Goal: Information Seeking & Learning: Learn about a topic

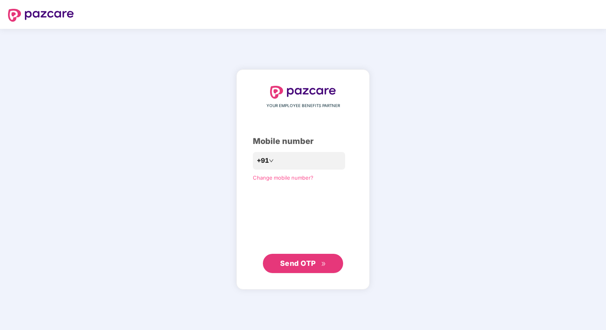
click at [311, 260] on span "Send OTP" at bounding box center [298, 263] width 36 height 8
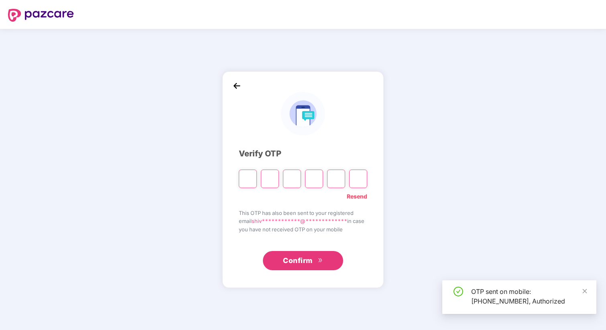
click at [247, 179] on input "Please enter verification code. Digit 1" at bounding box center [248, 179] width 18 height 18
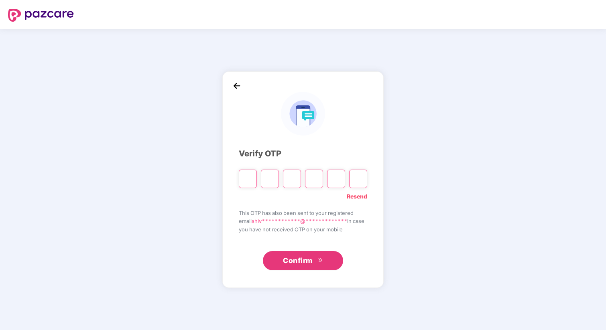
type input "*"
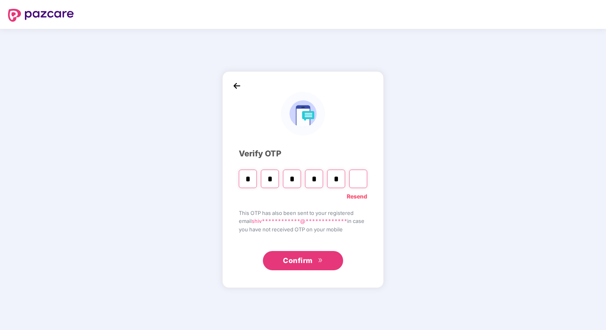
type input "*"
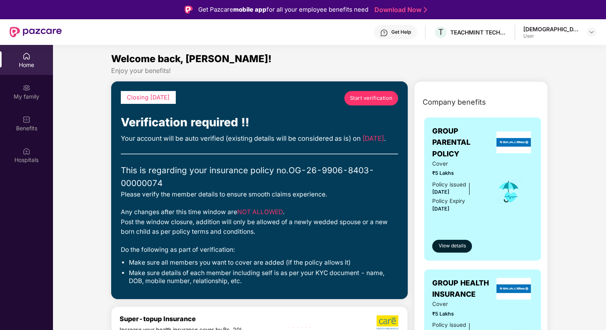
click at [379, 95] on span "Start verification" at bounding box center [371, 98] width 43 height 8
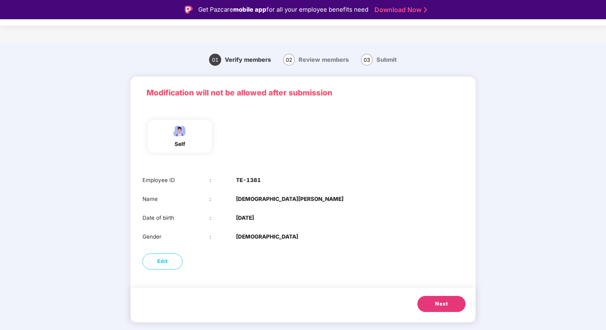
scroll to position [19, 0]
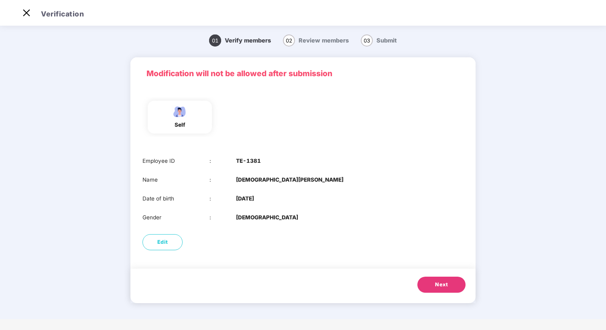
click at [247, 203] on b "[DATE]" at bounding box center [245, 198] width 18 height 8
click at [450, 283] on button "Next" at bounding box center [441, 285] width 48 height 16
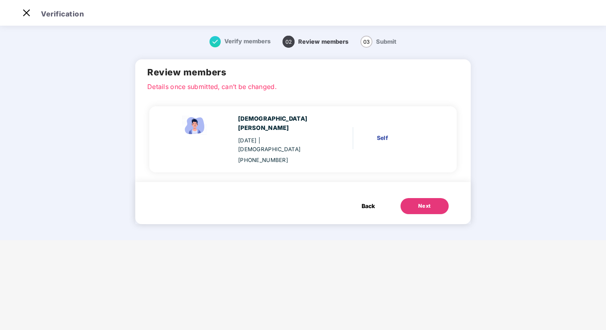
click at [377, 134] on div "Self" at bounding box center [404, 138] width 55 height 9
click at [278, 156] on div "[PHONE_NUMBER]" at bounding box center [279, 160] width 83 height 8
click at [423, 198] on button "Next" at bounding box center [424, 206] width 48 height 16
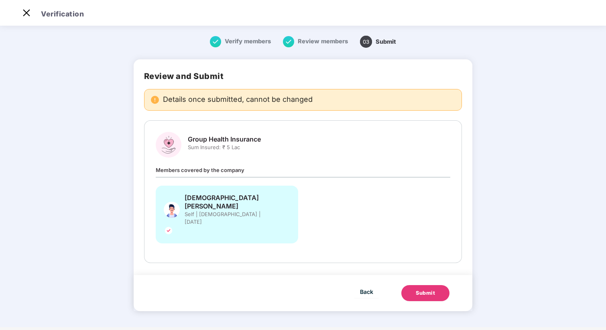
click at [222, 150] on span "Sum Insured: ₹ 5 Lac" at bounding box center [224, 148] width 73 height 8
click at [227, 167] on span "Members covered by the company" at bounding box center [200, 170] width 89 height 6
drag, startPoint x: 298, startPoint y: 168, endPoint x: 177, endPoint y: 168, distance: 121.5
click at [177, 168] on div "Members covered by the company Shivam Agnihotri Self | Male | 21 July 1999" at bounding box center [303, 209] width 294 height 86
click at [269, 206] on div "Shivam Agnihotri Self | Male | 21 July 1999" at bounding box center [227, 215] width 142 height 58
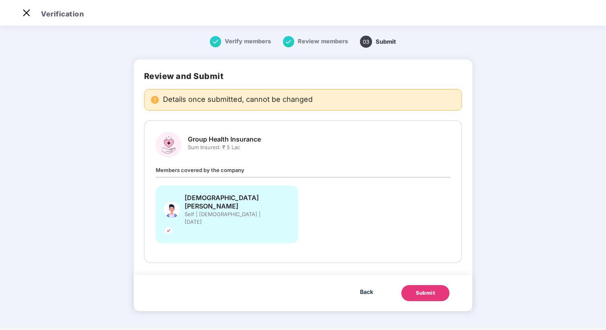
click at [173, 226] on img at bounding box center [169, 231] width 10 height 10
click at [435, 285] on button "Submit" at bounding box center [425, 293] width 48 height 16
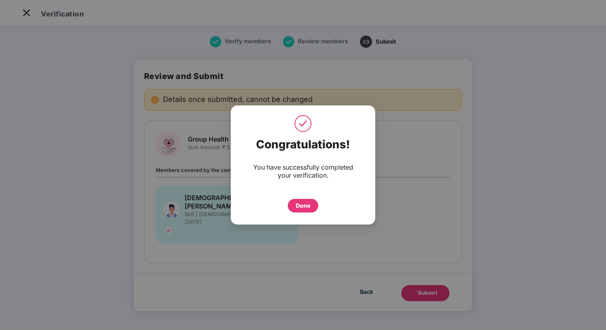
click at [299, 206] on div "Done" at bounding box center [303, 205] width 14 height 9
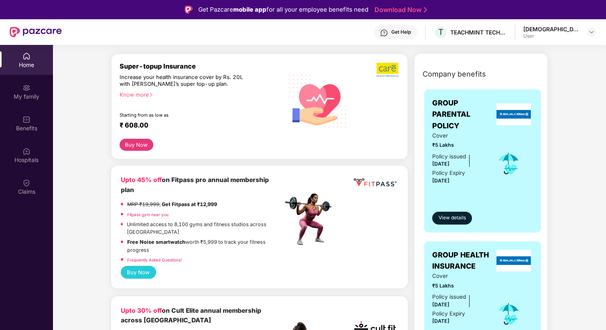
scroll to position [96, 0]
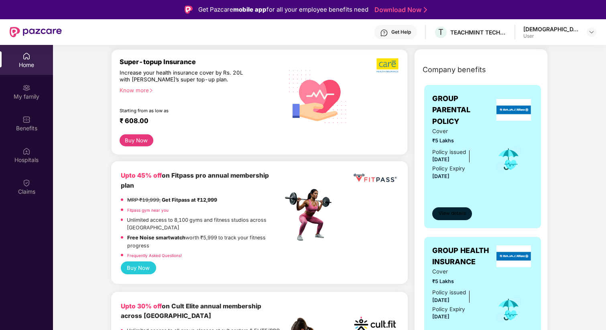
click at [453, 216] on span "View details" at bounding box center [451, 214] width 27 height 8
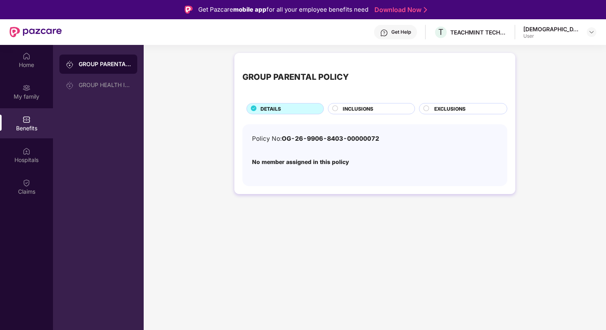
click at [367, 109] on span "INCLUSIONS" at bounding box center [357, 109] width 30 height 8
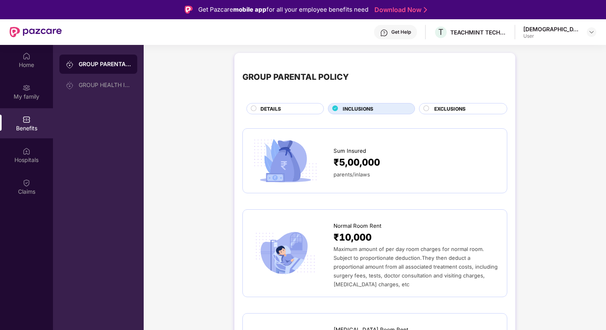
click at [273, 103] on div "DETAILS" at bounding box center [284, 108] width 77 height 11
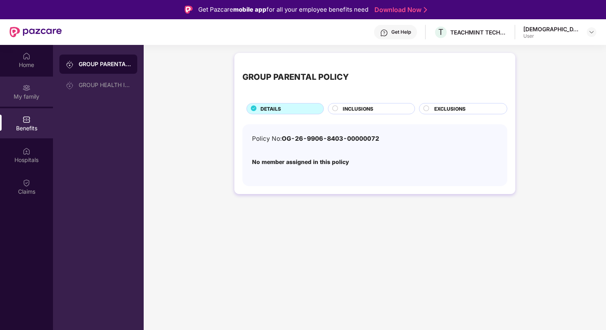
click at [26, 93] on div "My family" at bounding box center [26, 97] width 53 height 8
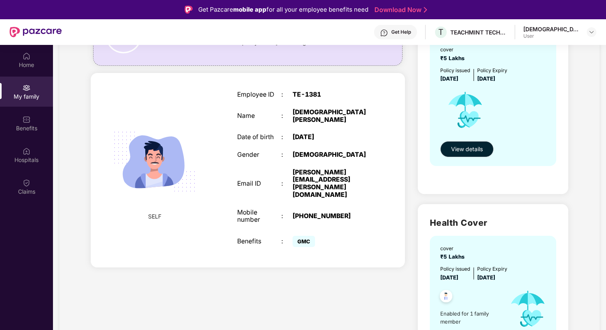
scroll to position [97, 0]
click at [306, 235] on span "GMC" at bounding box center [303, 240] width 22 height 11
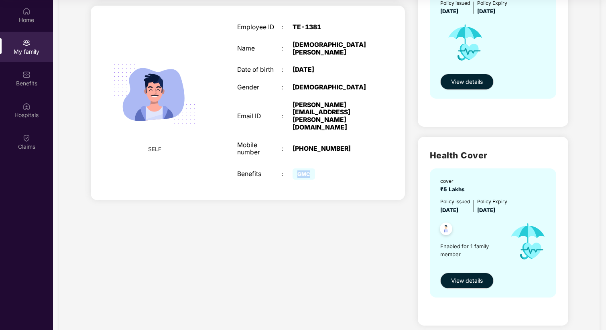
scroll to position [147, 0]
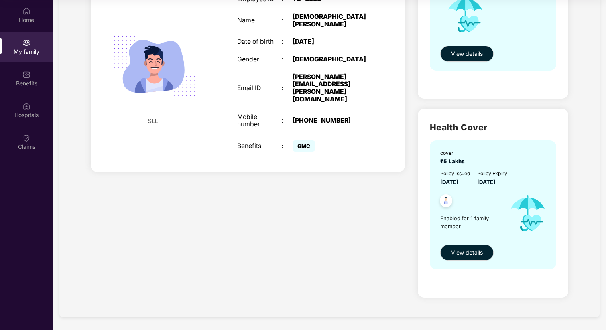
click at [459, 220] on span "Enabled for 1 family member" at bounding box center [471, 222] width 63 height 16
click at [444, 200] on img at bounding box center [446, 202] width 20 height 20
click at [484, 207] on div at bounding box center [469, 202] width 67 height 20
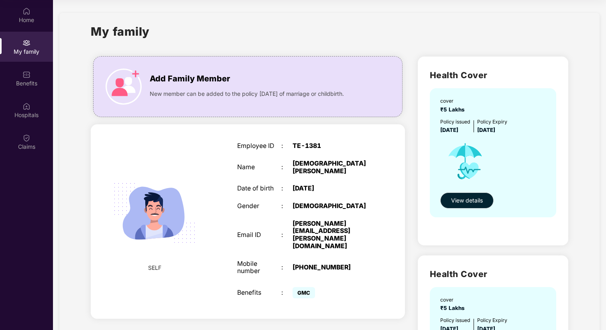
scroll to position [39, 0]
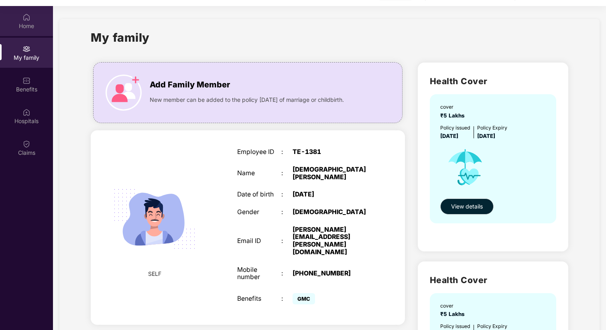
click at [30, 29] on div "Home" at bounding box center [26, 26] width 53 height 8
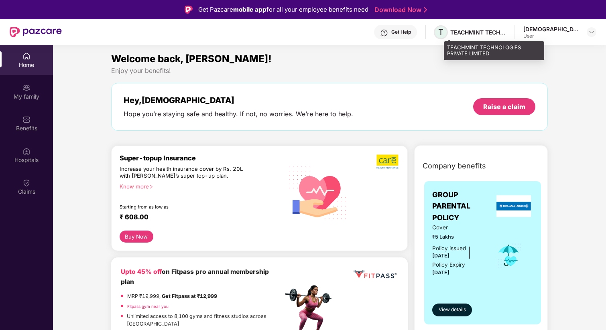
click at [443, 32] on span "T" at bounding box center [440, 32] width 5 height 10
click at [443, 33] on span "T" at bounding box center [440, 32] width 5 height 10
click at [589, 29] on img at bounding box center [591, 32] width 6 height 6
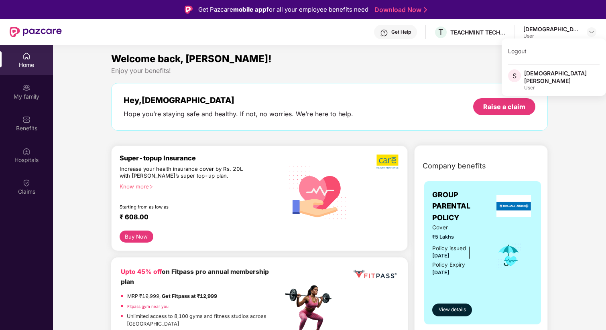
click at [425, 51] on section "Welcome back, [PERSON_NAME]! Enjoy your benefits! Hey, [PERSON_NAME] Hope you’r…" at bounding box center [329, 210] width 553 height 330
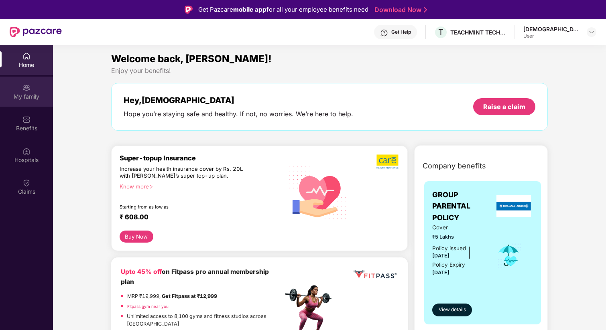
click at [21, 96] on div "My family" at bounding box center [26, 97] width 53 height 8
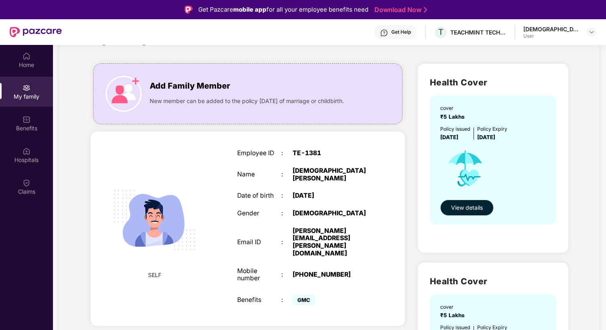
scroll to position [39, 0]
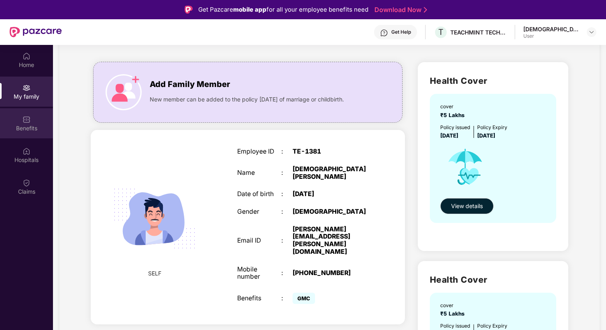
click at [29, 126] on div "Benefits" at bounding box center [26, 128] width 53 height 8
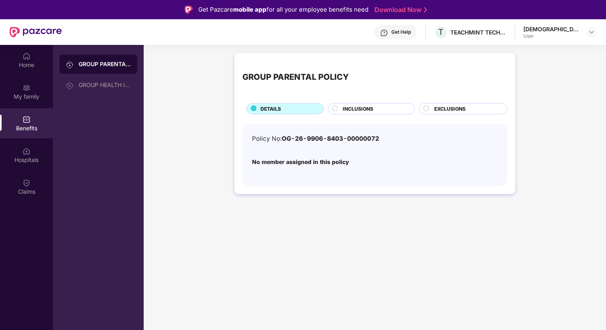
click at [339, 110] on div "INCLUSIONS" at bounding box center [374, 109] width 72 height 9
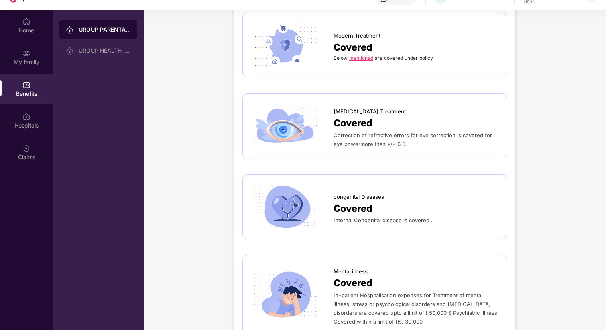
scroll to position [45, 0]
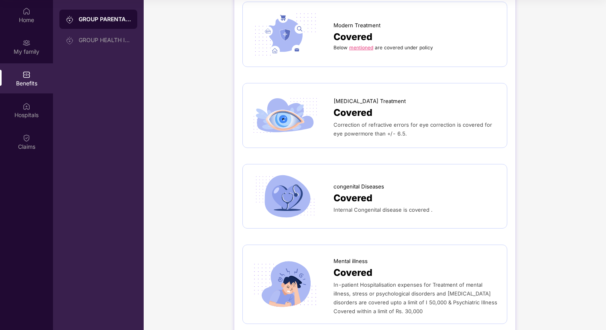
click at [366, 280] on div "In-patient Hospitalisation expenses for Treatment of mental illness, stress or …" at bounding box center [415, 297] width 165 height 35
click at [387, 191] on div "Covered" at bounding box center [415, 198] width 165 height 15
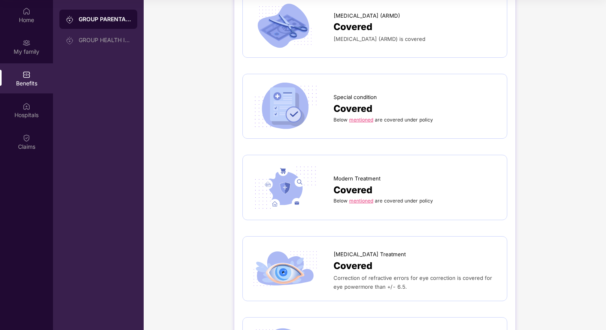
scroll to position [1158, 0]
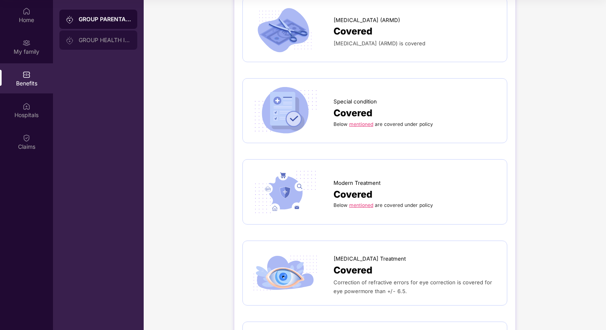
click at [95, 33] on div "GROUP HEALTH INSURANCE" at bounding box center [98, 39] width 78 height 19
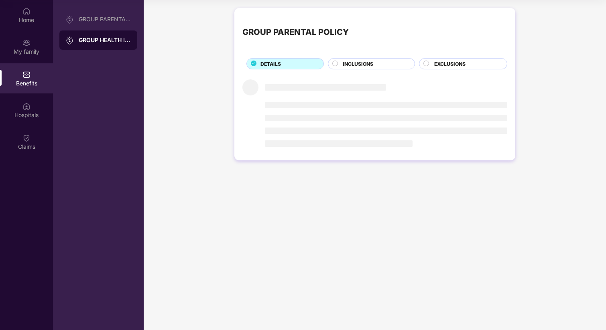
scroll to position [0, 0]
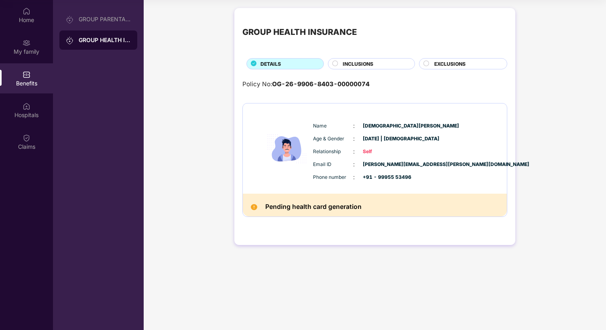
click at [332, 203] on h2 "Pending health card generation" at bounding box center [313, 207] width 96 height 11
click at [111, 25] on div "GROUP PARENTAL POLICY" at bounding box center [98, 19] width 78 height 19
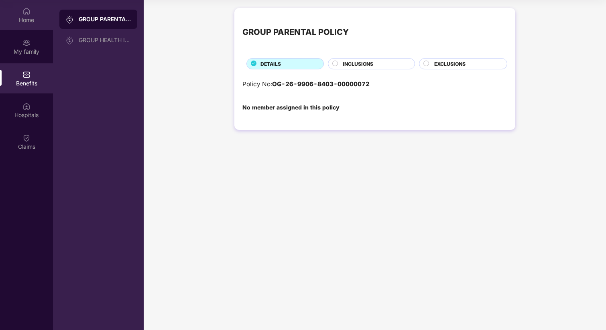
click at [29, 17] on div "Home" at bounding box center [26, 20] width 53 height 8
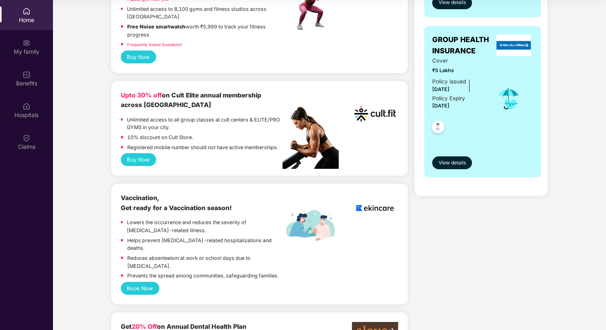
scroll to position [263, 0]
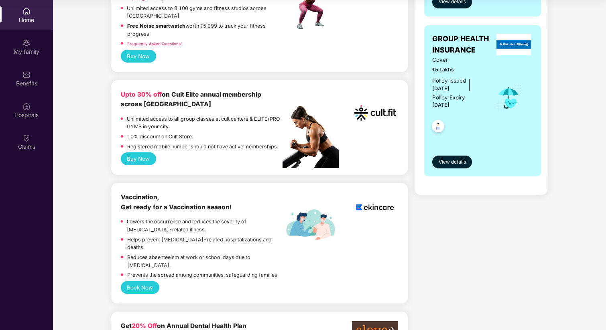
click at [138, 152] on button "Buy Now" at bounding box center [138, 158] width 35 height 13
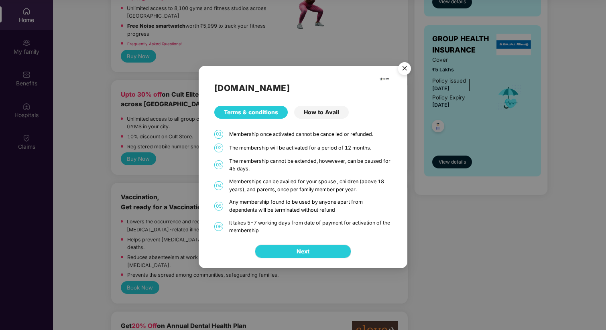
click at [320, 113] on div "How to Avail" at bounding box center [321, 112] width 55 height 13
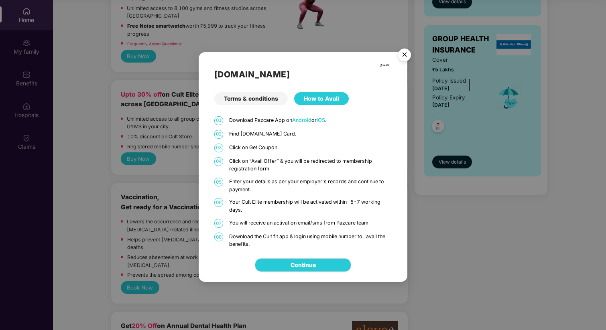
click at [331, 226] on p "You will receive an activation email/sms from Pazcare team" at bounding box center [310, 223] width 163 height 8
click at [362, 233] on p "Download the Cult fit app & login using mobile number to avail the benefits." at bounding box center [310, 241] width 163 height 16
click at [405, 58] on img "Close" at bounding box center [404, 56] width 22 height 22
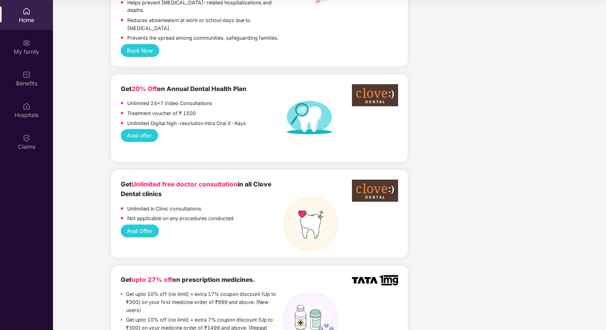
scroll to position [539, 0]
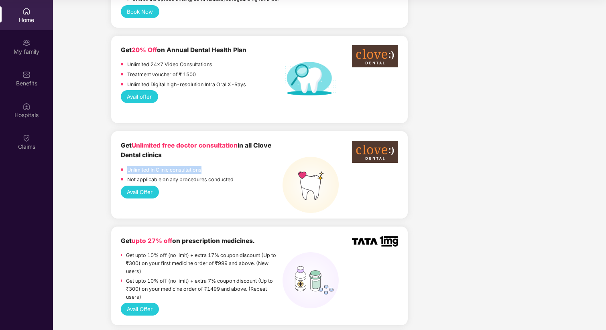
drag, startPoint x: 210, startPoint y: 146, endPoint x: 124, endPoint y: 146, distance: 85.8
click at [124, 166] on div "Unlimited In Clinic consultations" at bounding box center [202, 171] width 162 height 10
click at [200, 176] on p "Not applicable on any procedures conducted" at bounding box center [180, 180] width 106 height 8
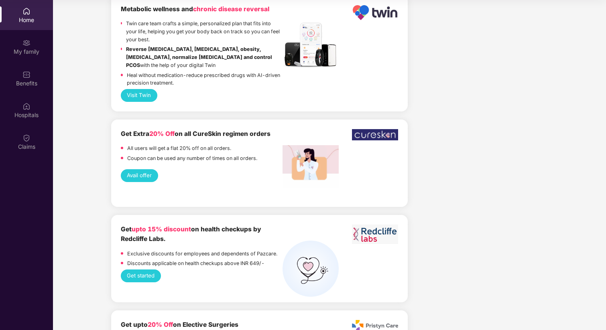
scroll to position [1609, 0]
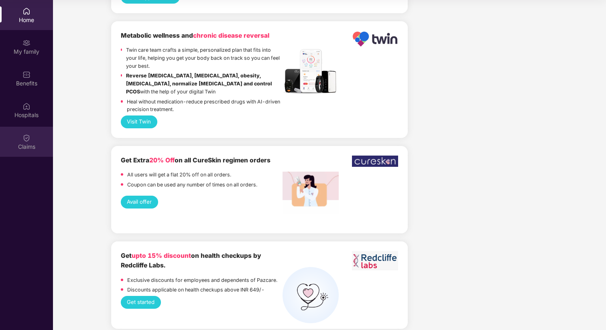
click at [26, 138] on img at bounding box center [26, 138] width 8 height 8
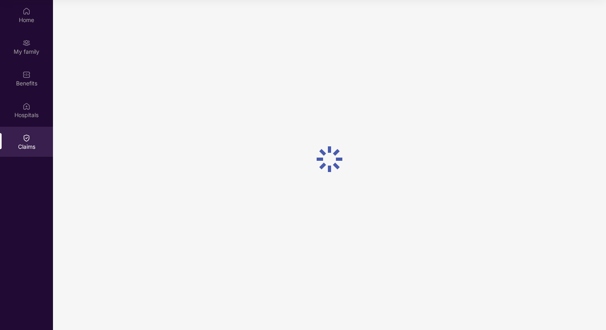
scroll to position [0, 0]
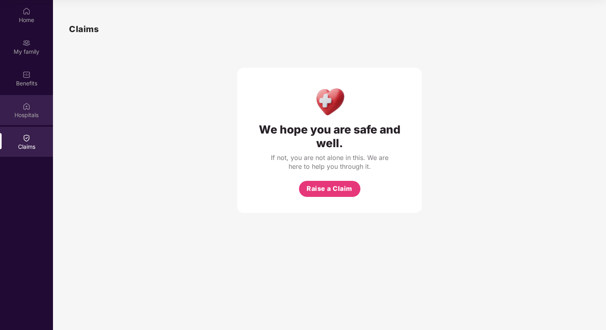
click at [24, 117] on div "Hospitals" at bounding box center [26, 115] width 53 height 8
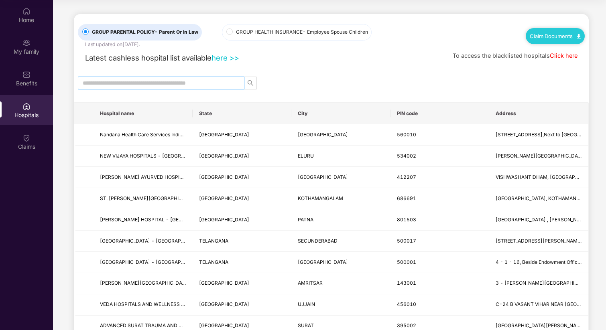
click at [158, 81] on input "text" at bounding box center [158, 83] width 150 height 9
type input "******"
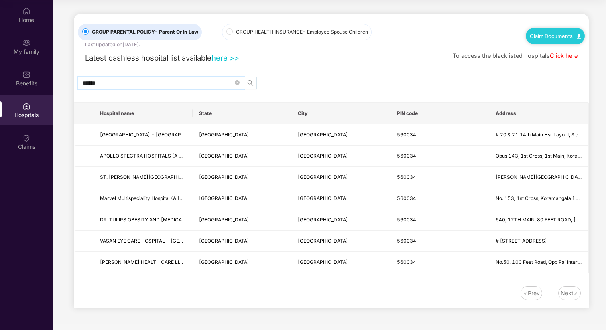
click at [249, 81] on icon "search" at bounding box center [250, 83] width 6 height 6
click at [149, 273] on div "Hospital name State City PIN code Address [GEOGRAPHIC_DATA] # 20 & [GEOGRAPHIC_…" at bounding box center [331, 187] width 514 height 171
click at [135, 130] on td "[GEOGRAPHIC_DATA] - [GEOGRAPHIC_DATA]" at bounding box center [142, 134] width 99 height 21
click at [132, 132] on span "[GEOGRAPHIC_DATA] - [GEOGRAPHIC_DATA]" at bounding box center [153, 135] width 106 height 6
click at [303, 137] on span "[GEOGRAPHIC_DATA]" at bounding box center [323, 135] width 50 height 6
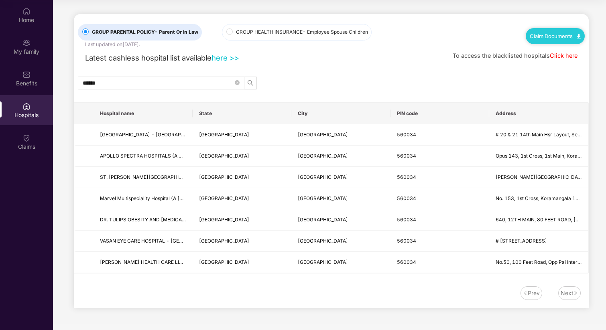
click at [236, 30] on span "GROUP HEALTH INSURANCE - Employee Spouse Children" at bounding box center [302, 32] width 138 height 8
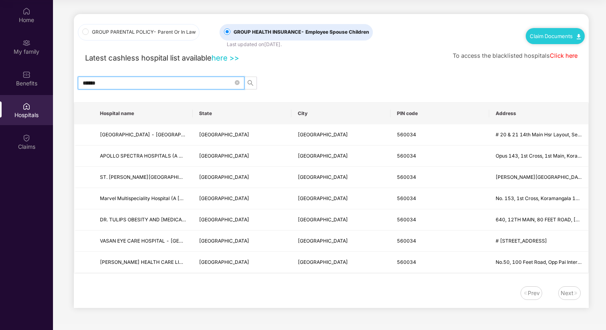
click at [178, 79] on input "******" at bounding box center [158, 83] width 150 height 9
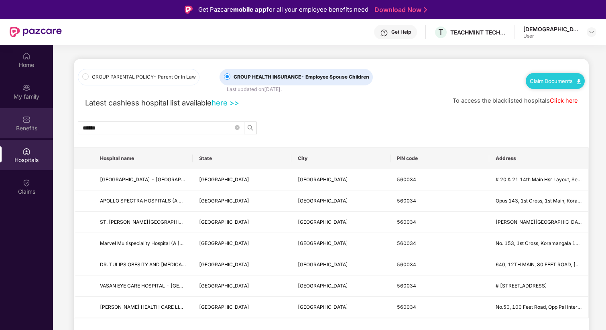
click at [26, 127] on div "Benefits" at bounding box center [26, 128] width 53 height 8
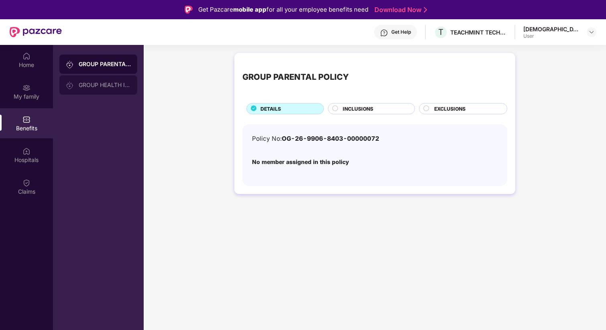
click at [113, 88] on div "GROUP HEALTH INSURANCE" at bounding box center [98, 84] width 78 height 19
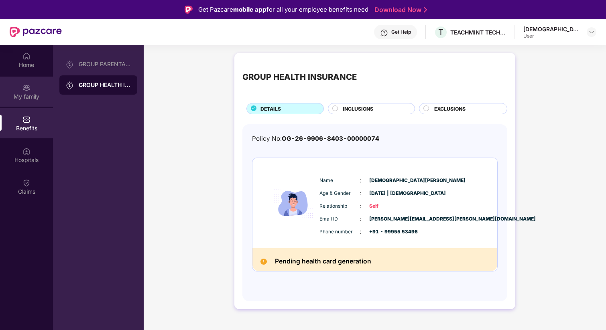
click at [22, 97] on div "My family" at bounding box center [26, 97] width 53 height 8
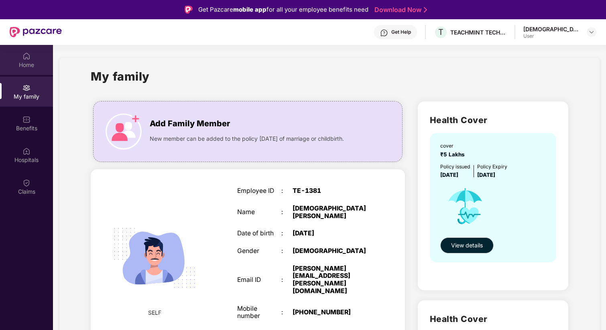
click at [34, 64] on div "Home" at bounding box center [26, 65] width 53 height 8
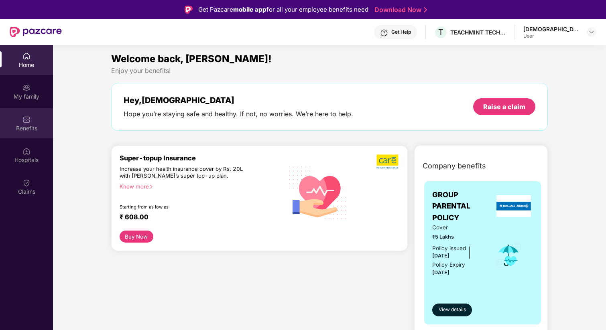
click at [29, 119] on img at bounding box center [26, 119] width 8 height 8
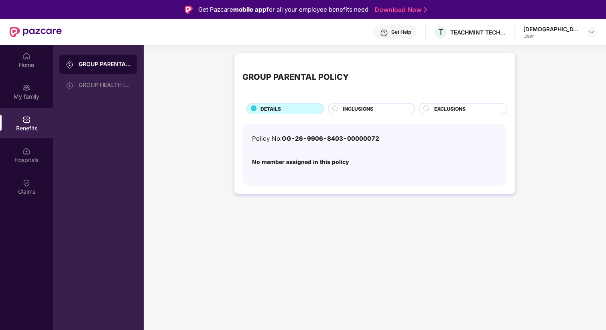
scroll to position [45, 0]
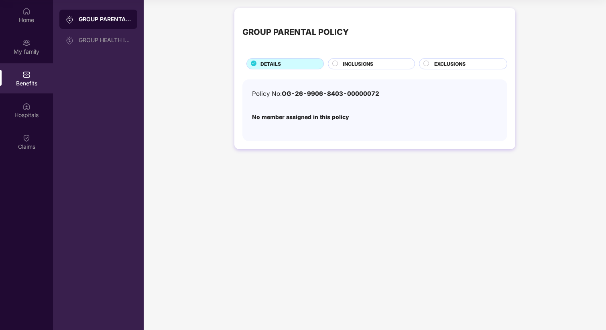
click at [348, 116] on p "No member assigned in this policy" at bounding box center [374, 117] width 245 height 9
click at [128, 52] on div "GROUP PARENTAL POLICY GROUP HEALTH INSURANCE" at bounding box center [98, 165] width 91 height 330
click at [102, 34] on div "GROUP HEALTH INSURANCE" at bounding box center [98, 39] width 78 height 19
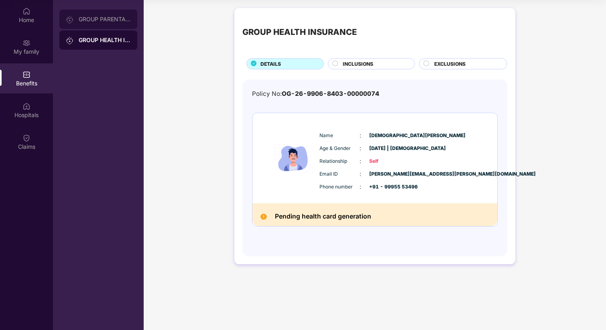
click at [100, 17] on div "GROUP PARENTAL POLICY" at bounding box center [105, 19] width 52 height 6
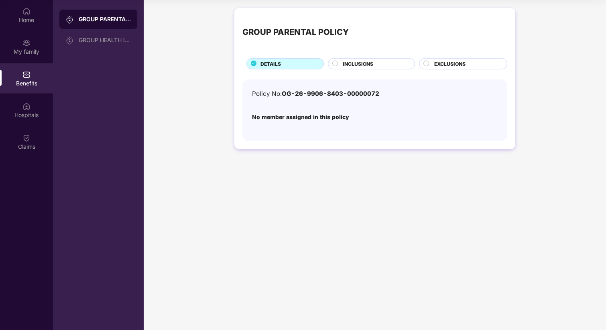
click at [319, 121] on p "No member assigned in this policy" at bounding box center [374, 117] width 245 height 9
click at [29, 12] on img at bounding box center [26, 11] width 8 height 8
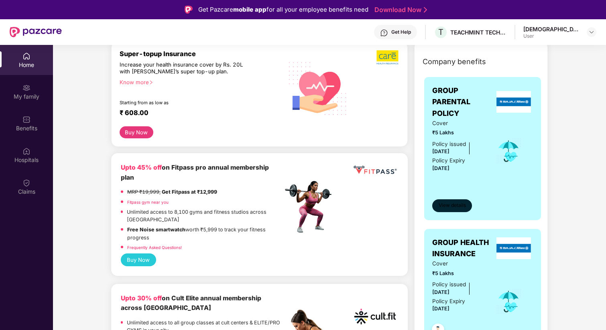
scroll to position [103, 0]
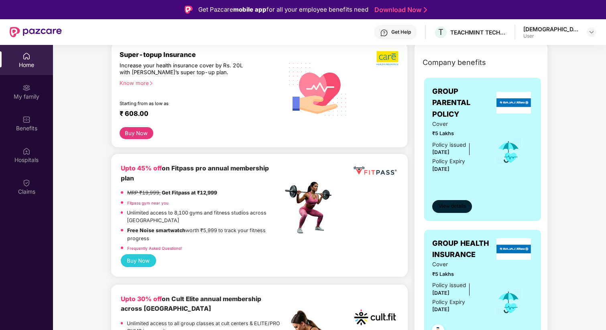
click at [454, 207] on span "View details" at bounding box center [451, 207] width 27 height 8
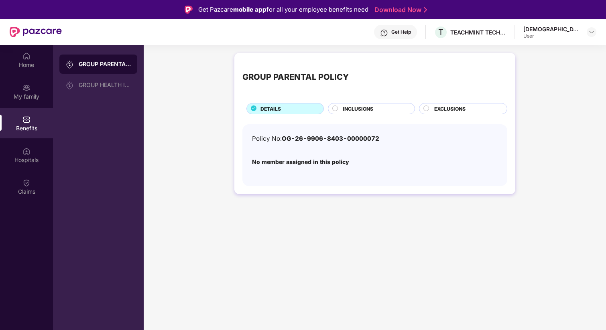
click at [348, 110] on span "INCLUSIONS" at bounding box center [357, 109] width 30 height 8
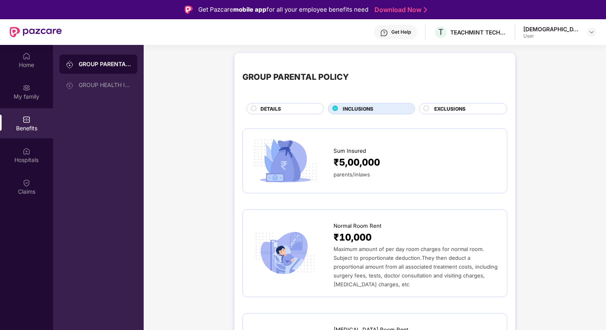
click at [453, 110] on span "EXCLUSIONS" at bounding box center [449, 109] width 31 height 8
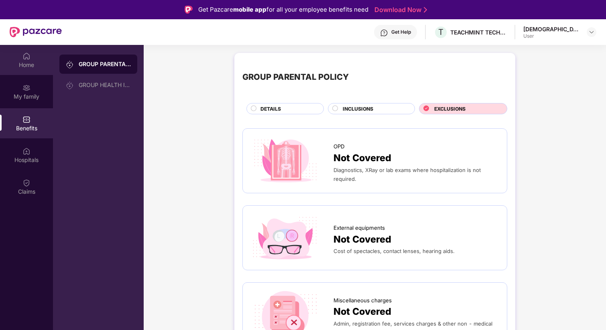
click at [26, 60] on div "Home" at bounding box center [26, 60] width 53 height 30
